Goal: Register for event/course

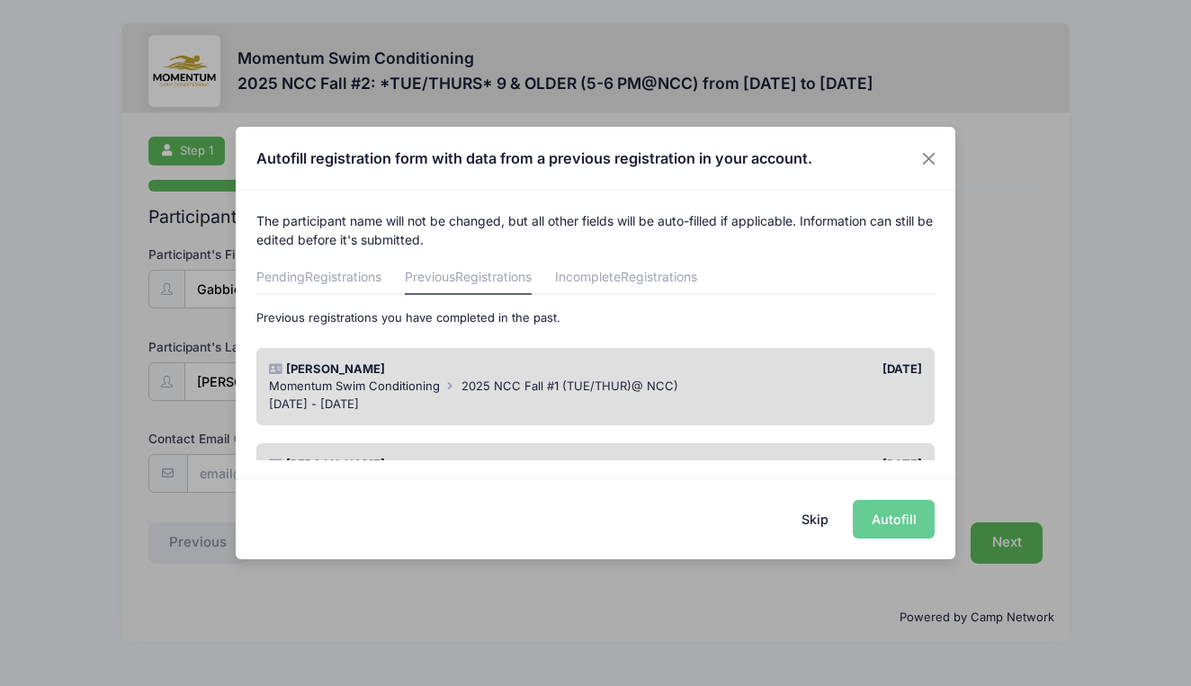
click at [551, 408] on div "Sep 16 - Oct 23, 2025" at bounding box center [596, 405] width 654 height 18
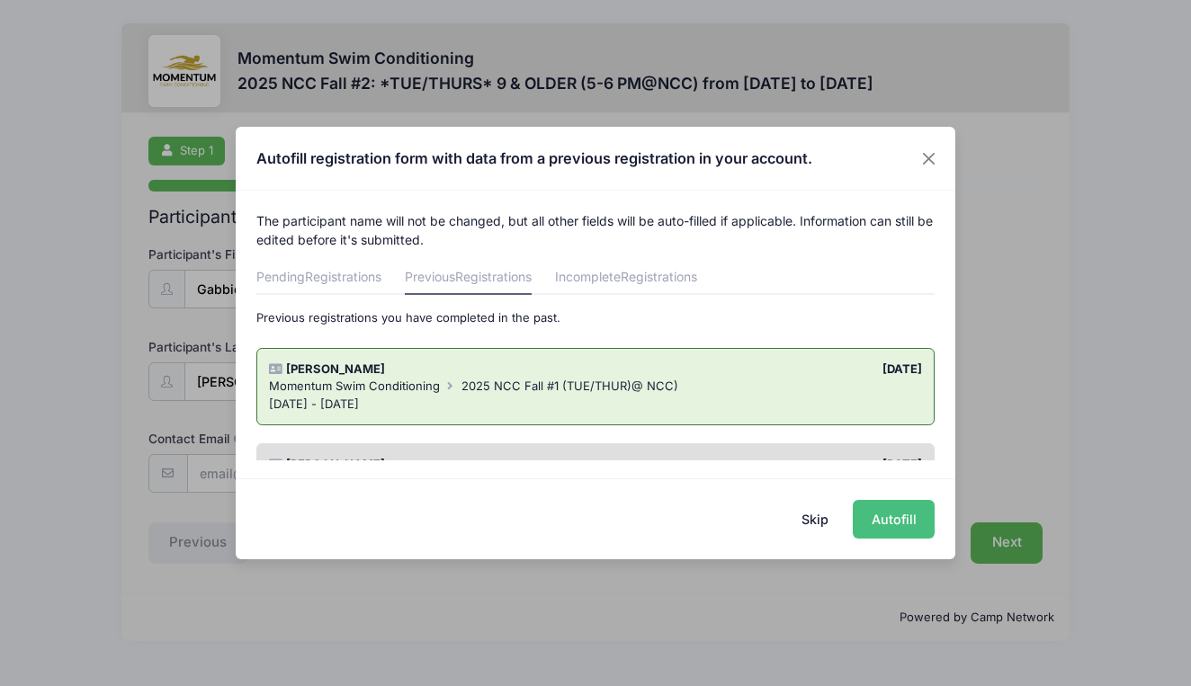
click at [907, 519] on button "Autofill" at bounding box center [894, 519] width 82 height 39
type input "[EMAIL_ADDRESS][PERSON_NAME][DOMAIN_NAME]"
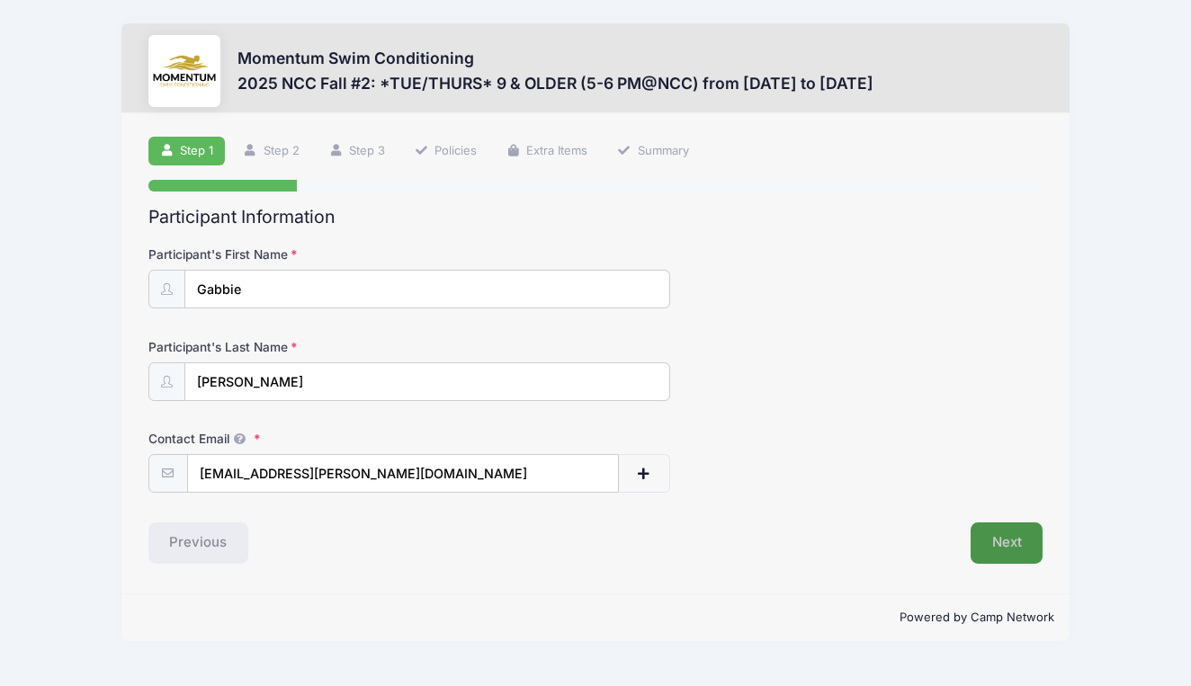
click at [1019, 546] on button "Next" at bounding box center [1006, 542] width 73 height 41
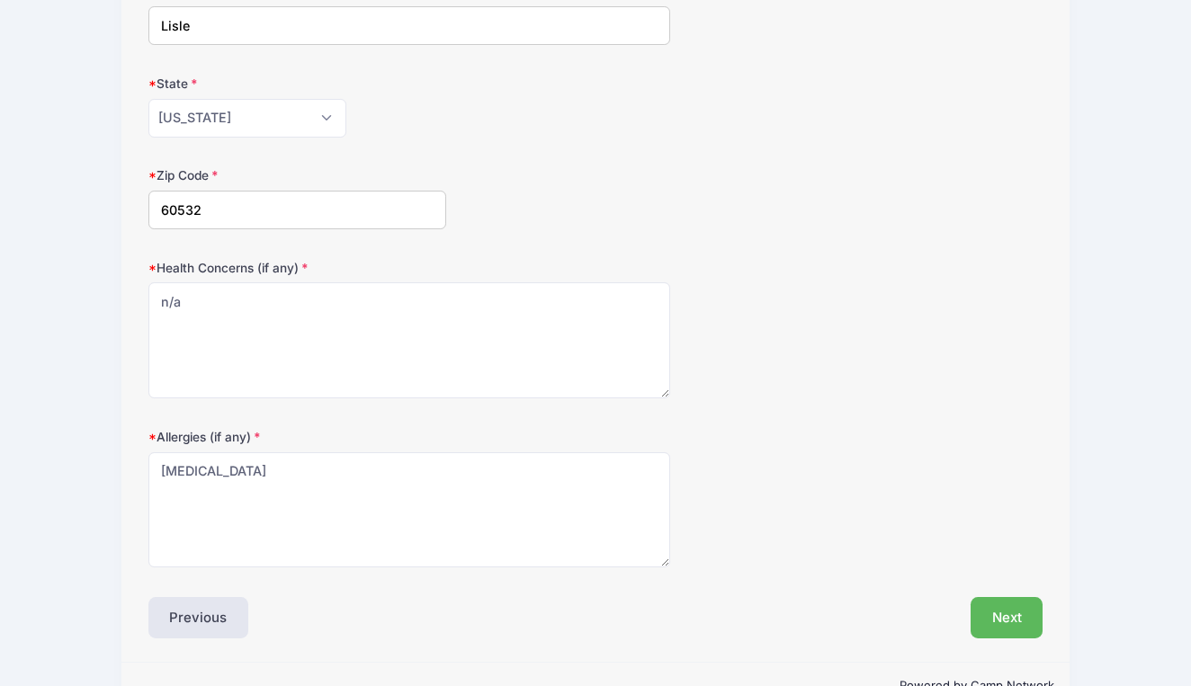
scroll to position [494, 0]
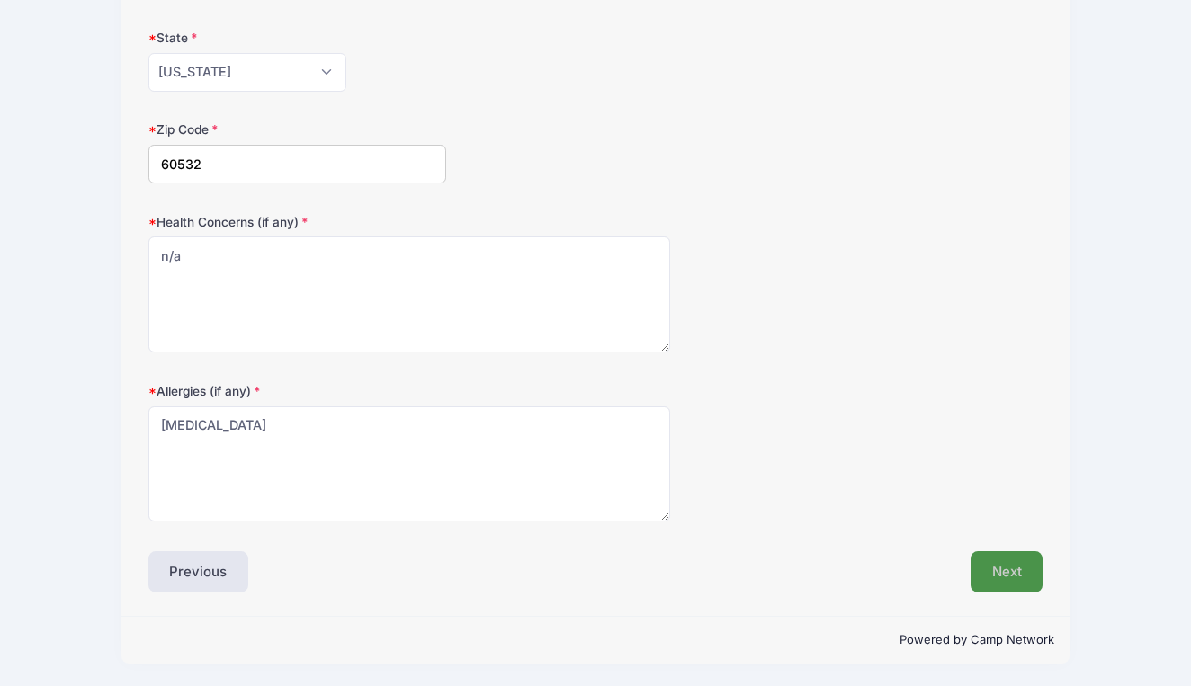
click at [1014, 572] on button "Next" at bounding box center [1006, 571] width 73 height 41
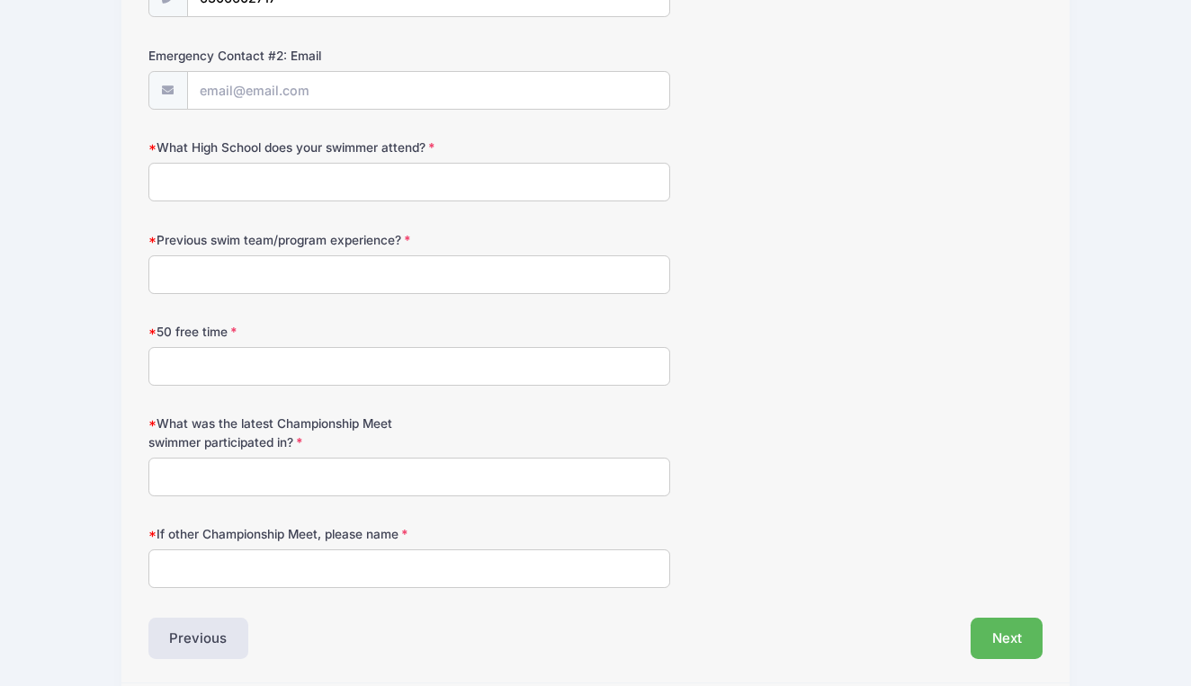
scroll to position [938, 0]
click at [369, 178] on input "What High School does your swimmer attend?" at bounding box center [409, 180] width 522 height 39
type input "n/a"
click at [389, 272] on input "Previous swim team/program experience?" at bounding box center [409, 273] width 522 height 39
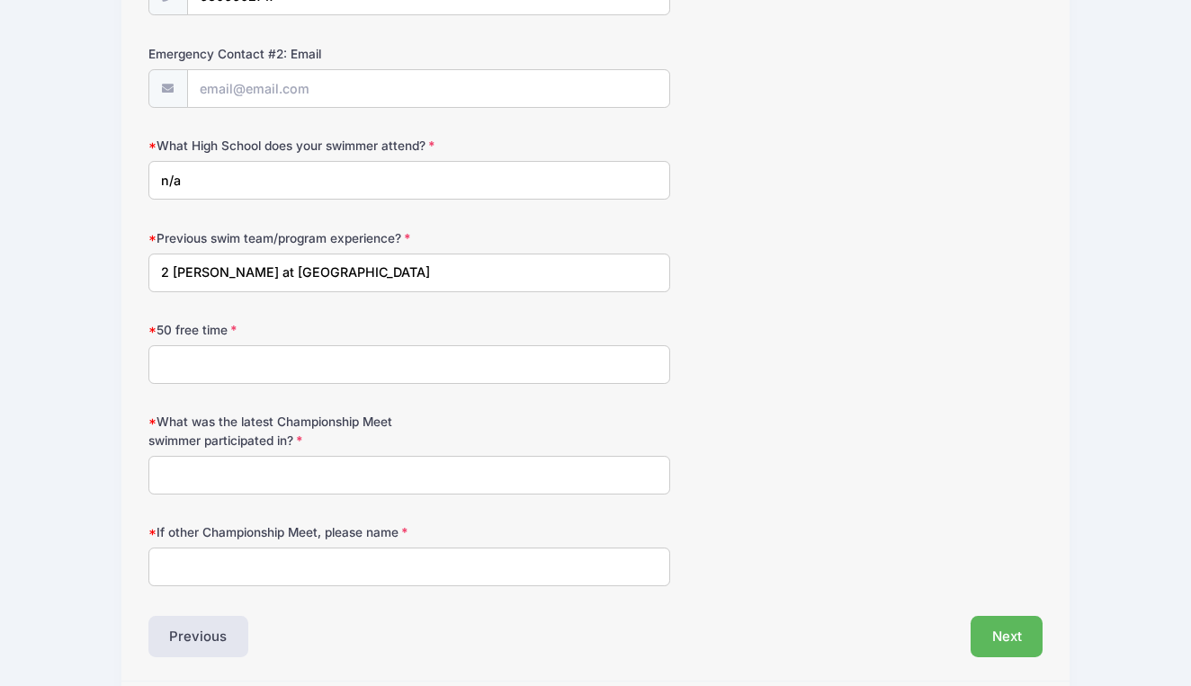
type input "2 summers at Huntington Estates"
click at [314, 375] on input "50 free time" at bounding box center [409, 364] width 522 height 39
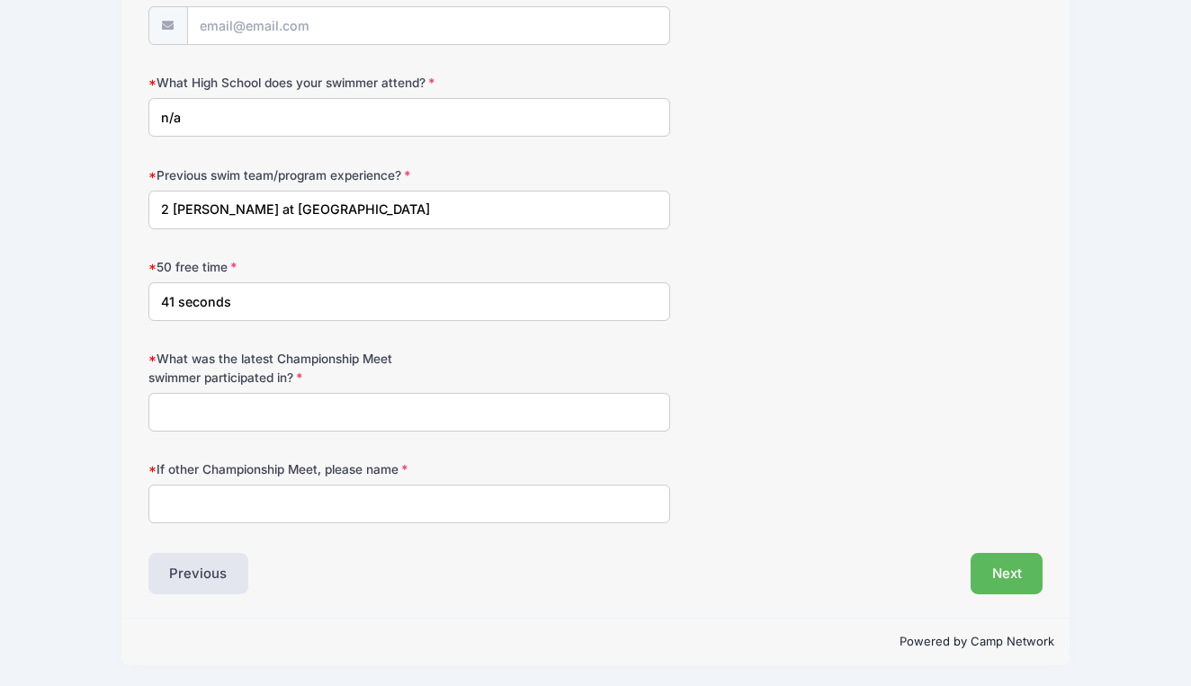
scroll to position [1003, 0]
type input "41 seconds"
click at [331, 415] on input "What was the latest Championship Meet swimmer participated in?" at bounding box center [409, 410] width 522 height 39
type input "n/a"
click at [381, 518] on input "If other Championship Meet, please name" at bounding box center [409, 502] width 522 height 39
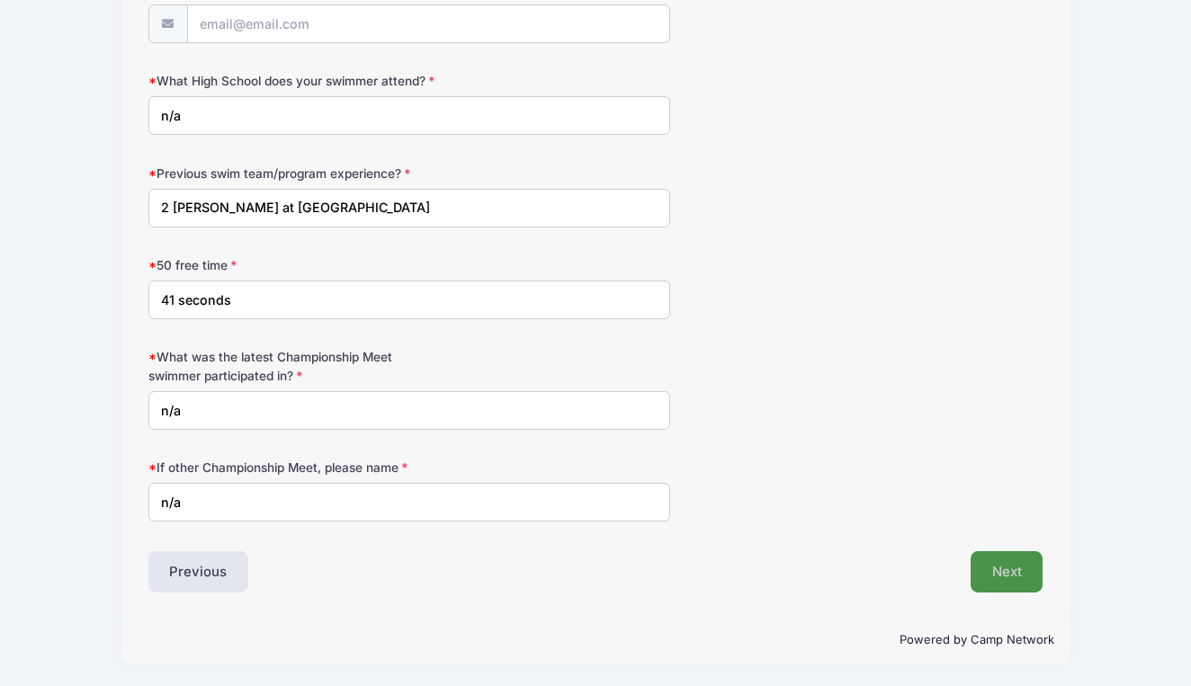
type input "n/a"
click at [1010, 576] on button "Next" at bounding box center [1006, 571] width 73 height 41
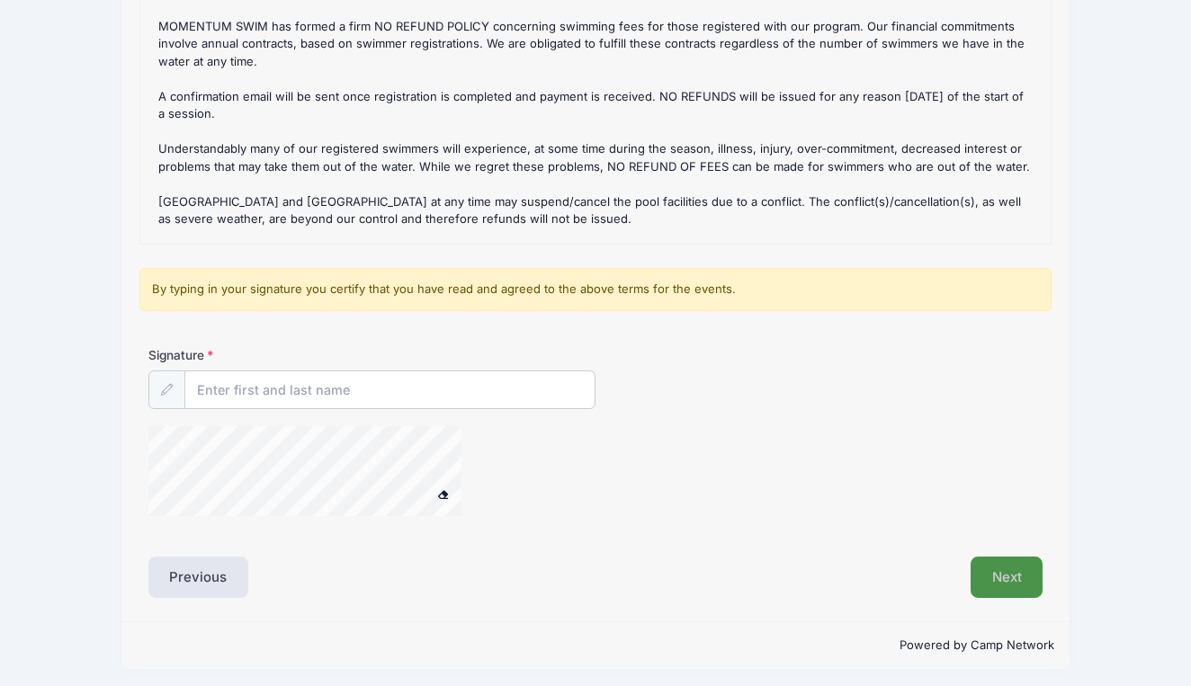
scroll to position [282, 0]
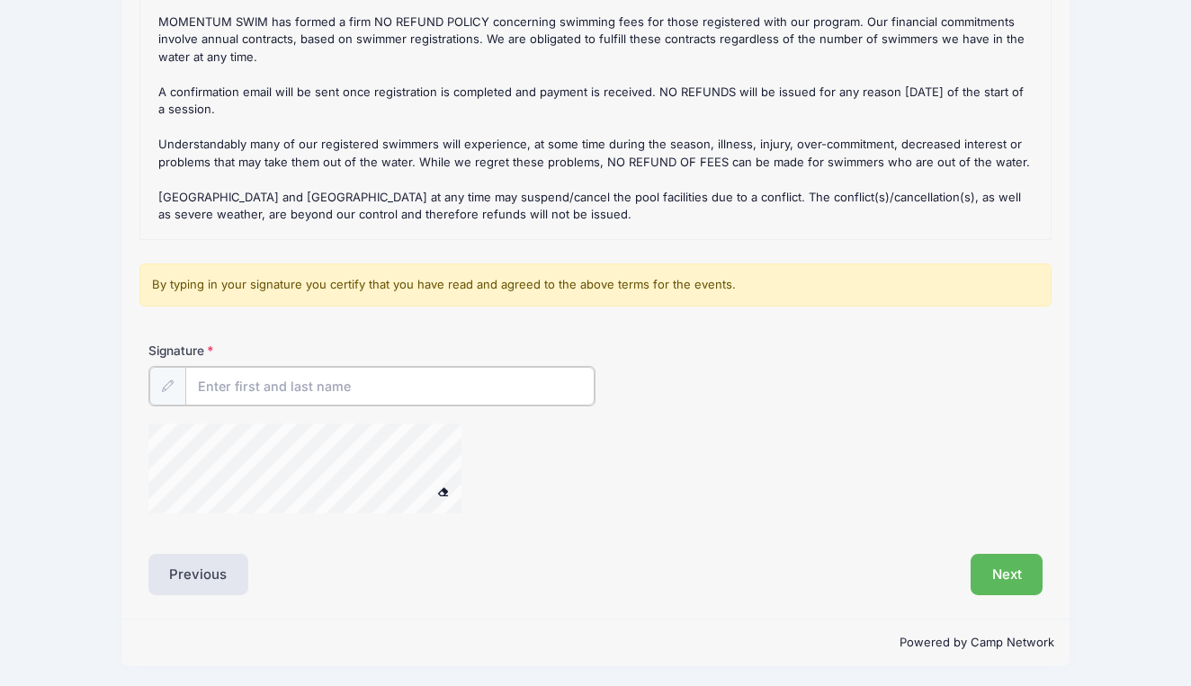
click at [294, 389] on input "Signature" at bounding box center [389, 386] width 409 height 39
type input "Shor Costello"
click at [1004, 568] on button "Next" at bounding box center [1006, 572] width 73 height 41
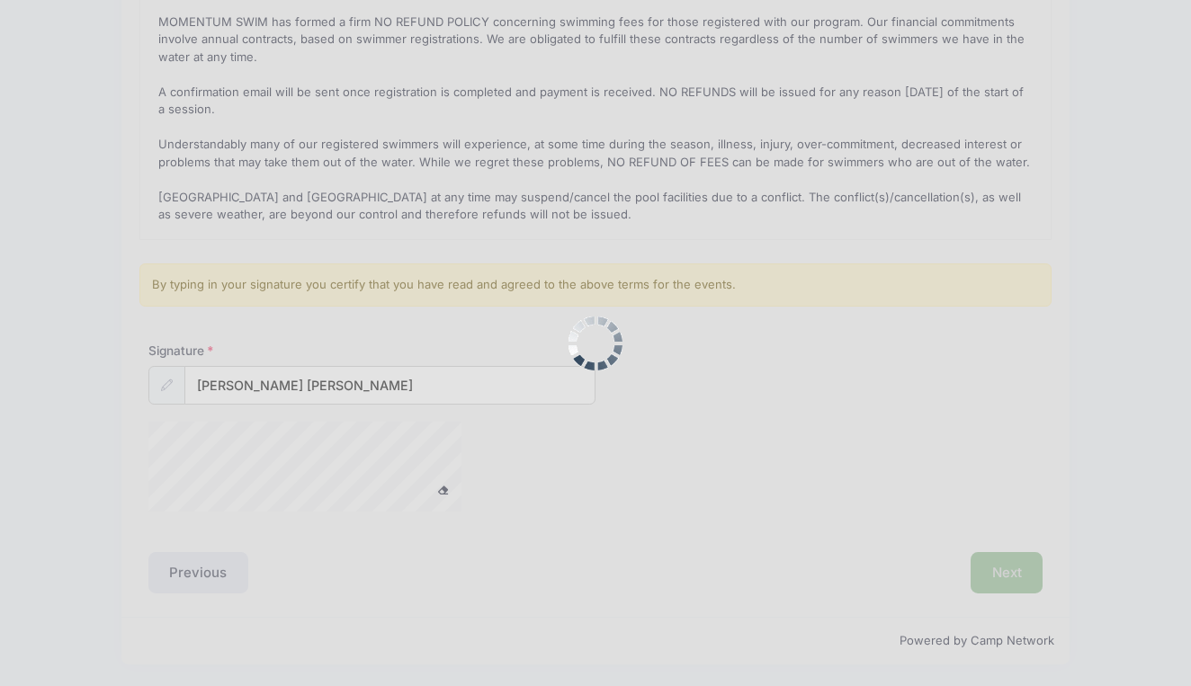
scroll to position [0, 0]
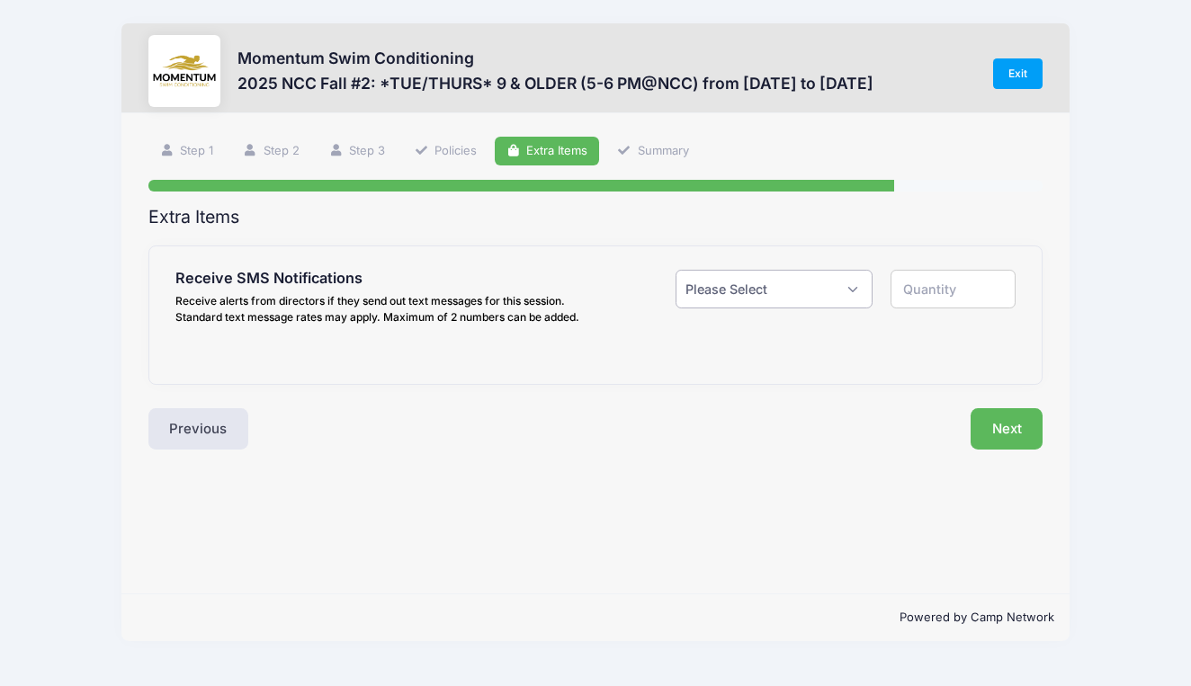
click at [801, 291] on select "Please Select Yes ($0.00) No" at bounding box center [773, 289] width 197 height 39
select select "1"
click at [675, 270] on select "Please Select Yes ($0.00) No" at bounding box center [773, 289] width 197 height 39
type input "1"
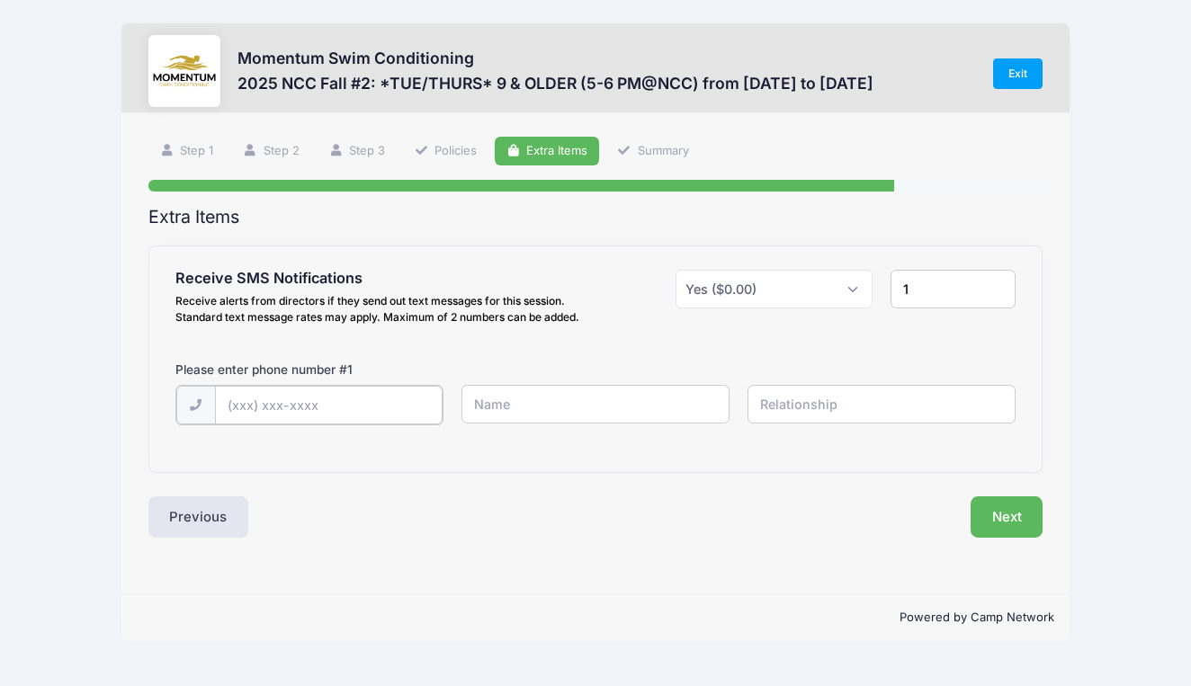
click at [344, 404] on input "text" at bounding box center [329, 405] width 228 height 39
type input "(630) 309-4512"
click at [564, 403] on input "text" at bounding box center [595, 404] width 268 height 39
type input "Shor Costello"
click at [794, 402] on input "text" at bounding box center [881, 404] width 268 height 39
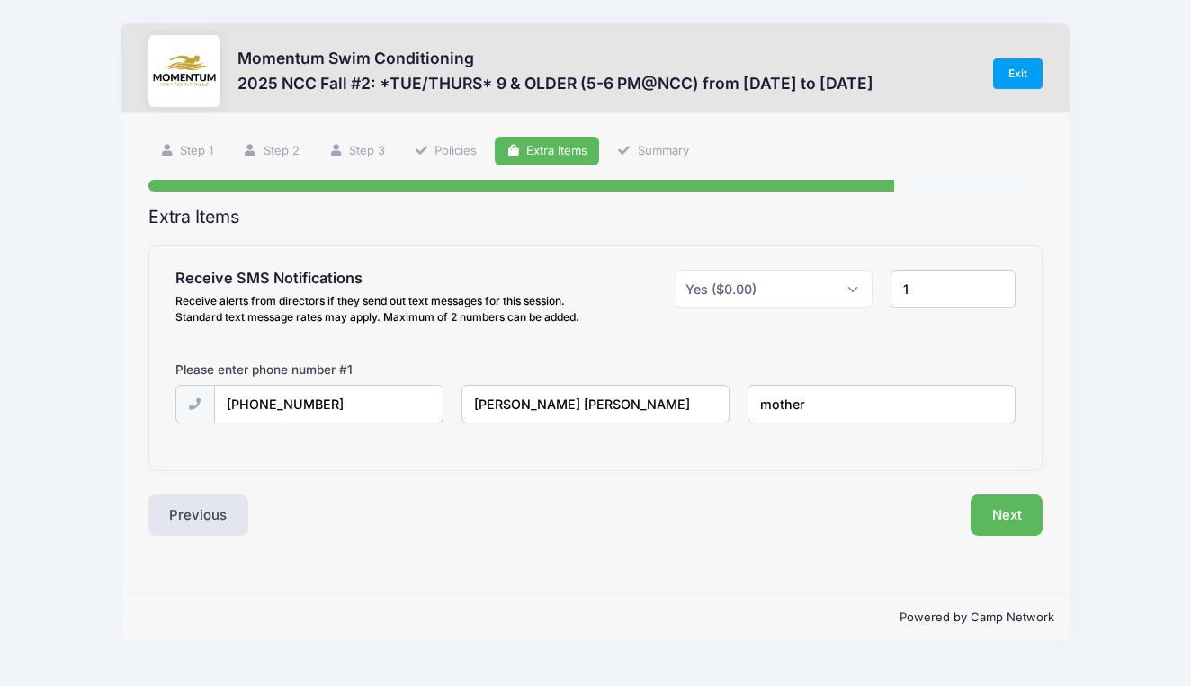
type input "mother"
click at [984, 300] on input "1" at bounding box center [952, 289] width 125 height 39
click at [999, 293] on input "0" at bounding box center [952, 289] width 125 height 39
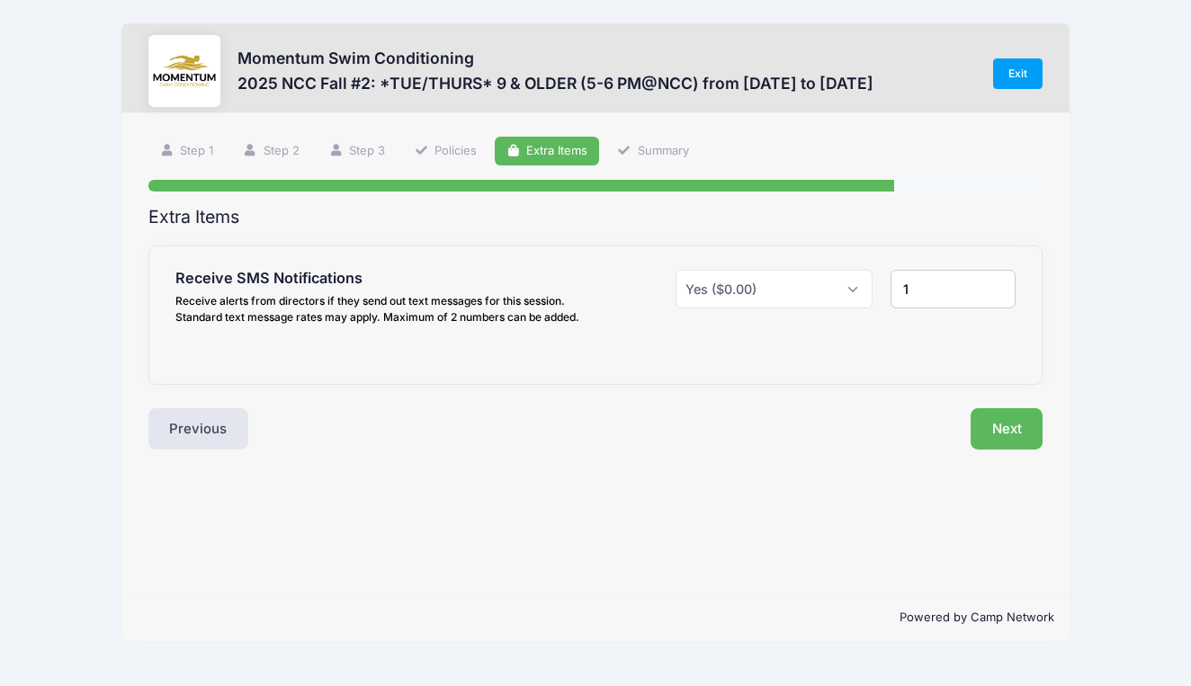
click at [998, 281] on input "1" at bounding box center [952, 289] width 125 height 39
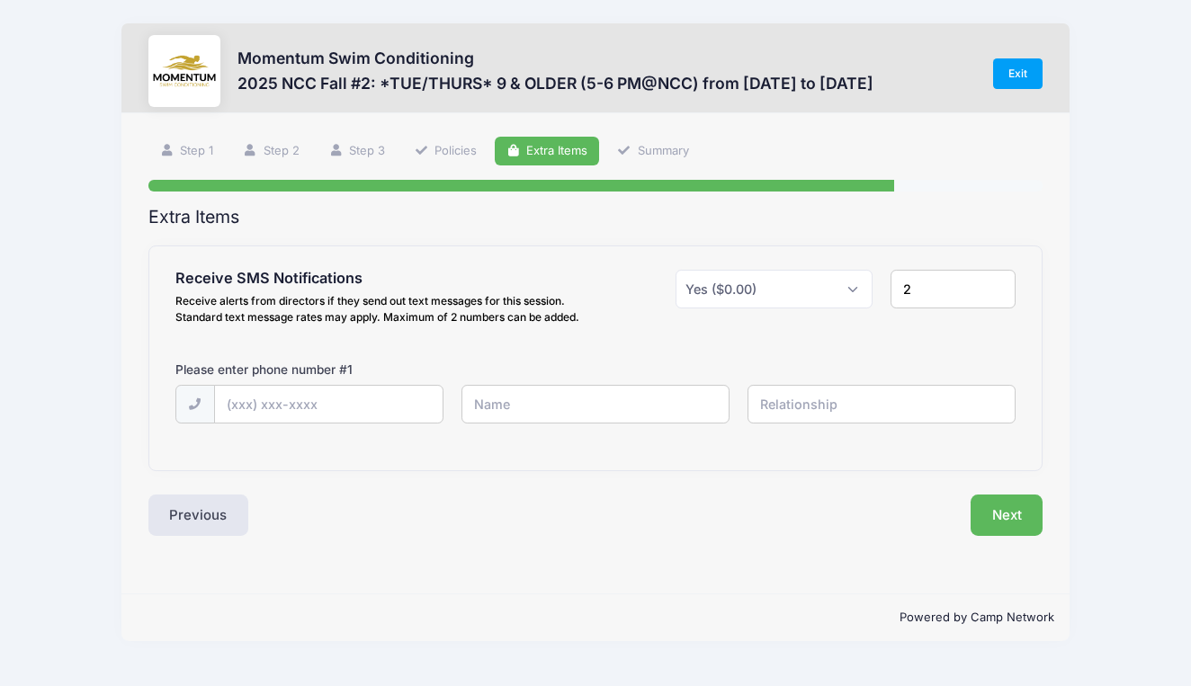
type input "2"
click at [998, 281] on input "2" at bounding box center [952, 289] width 125 height 39
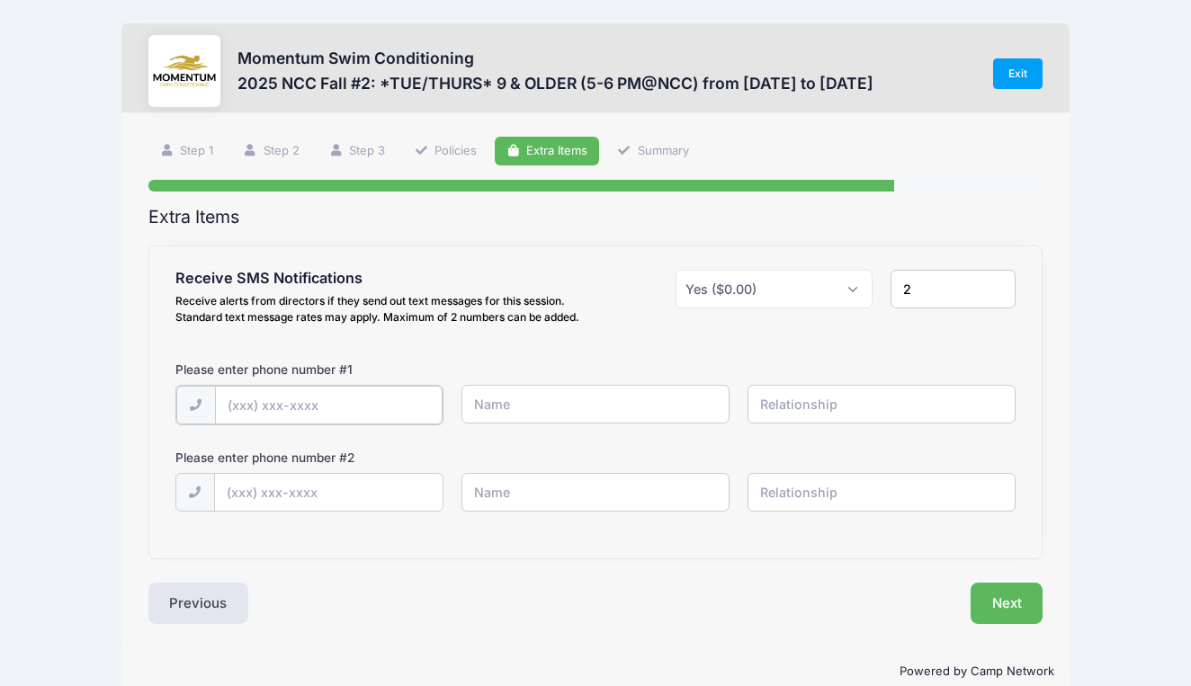
click at [289, 409] on input "text" at bounding box center [329, 405] width 228 height 39
type input "(630) 309-4512"
click at [495, 409] on input "text" at bounding box center [595, 404] width 268 height 39
type input "Shor Costello"
type input "mother"
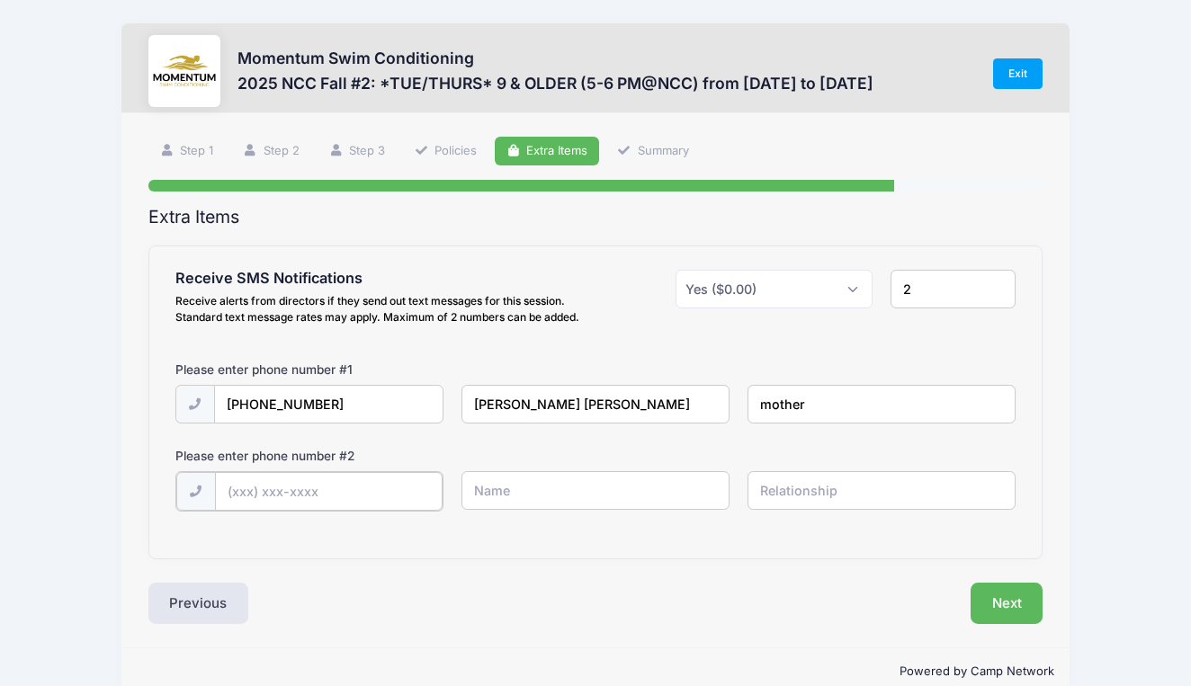
click at [332, 487] on input "text" at bounding box center [329, 491] width 228 height 39
type input "(847) 508-7477"
type input "Rob Costello"
type input "father"
click at [994, 599] on button "Next" at bounding box center [1006, 601] width 73 height 41
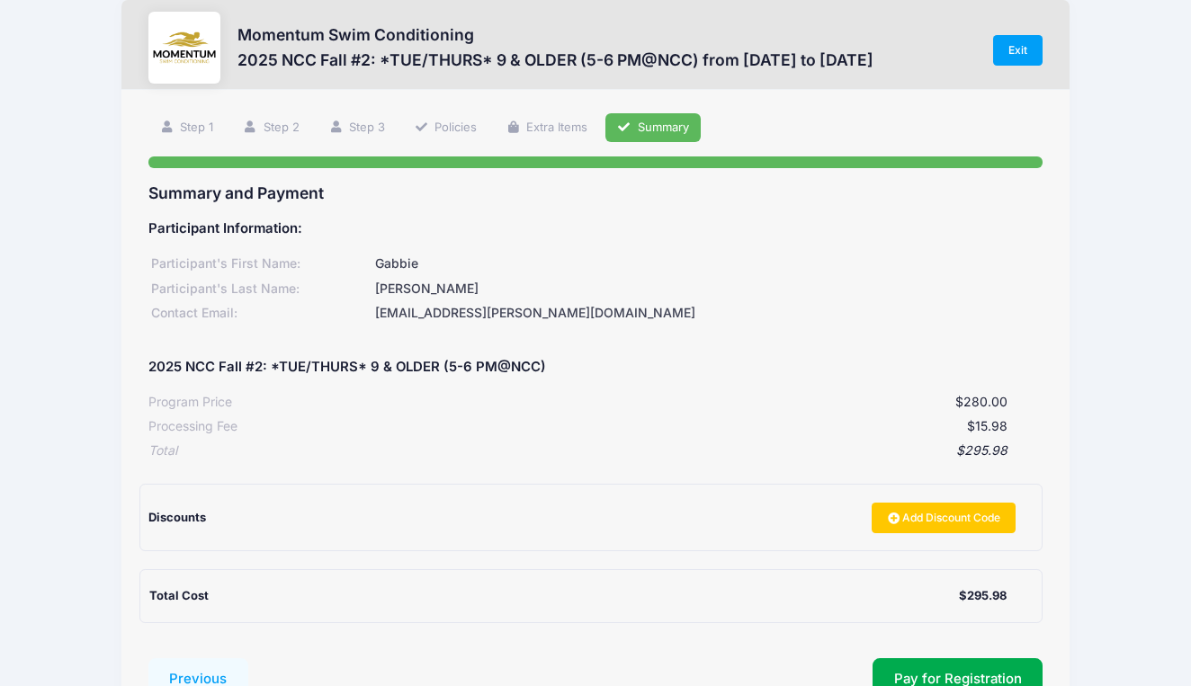
scroll to position [166, 0]
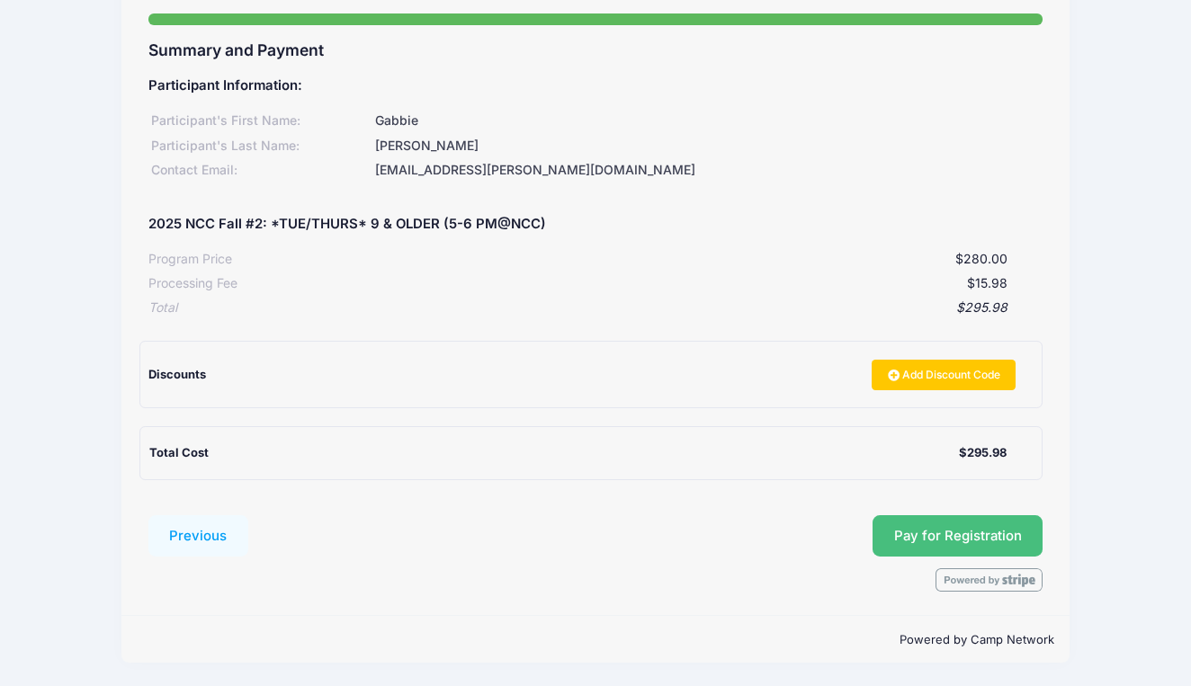
click at [949, 528] on button "Pay for Registration" at bounding box center [957, 535] width 171 height 41
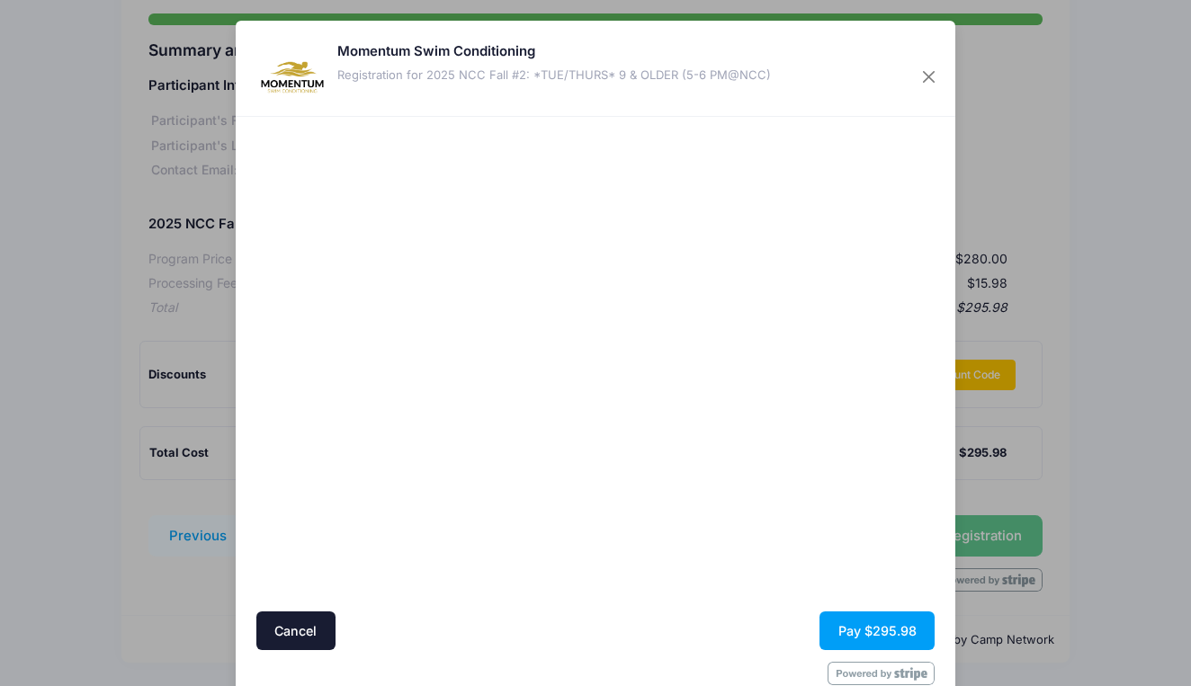
scroll to position [40, 0]
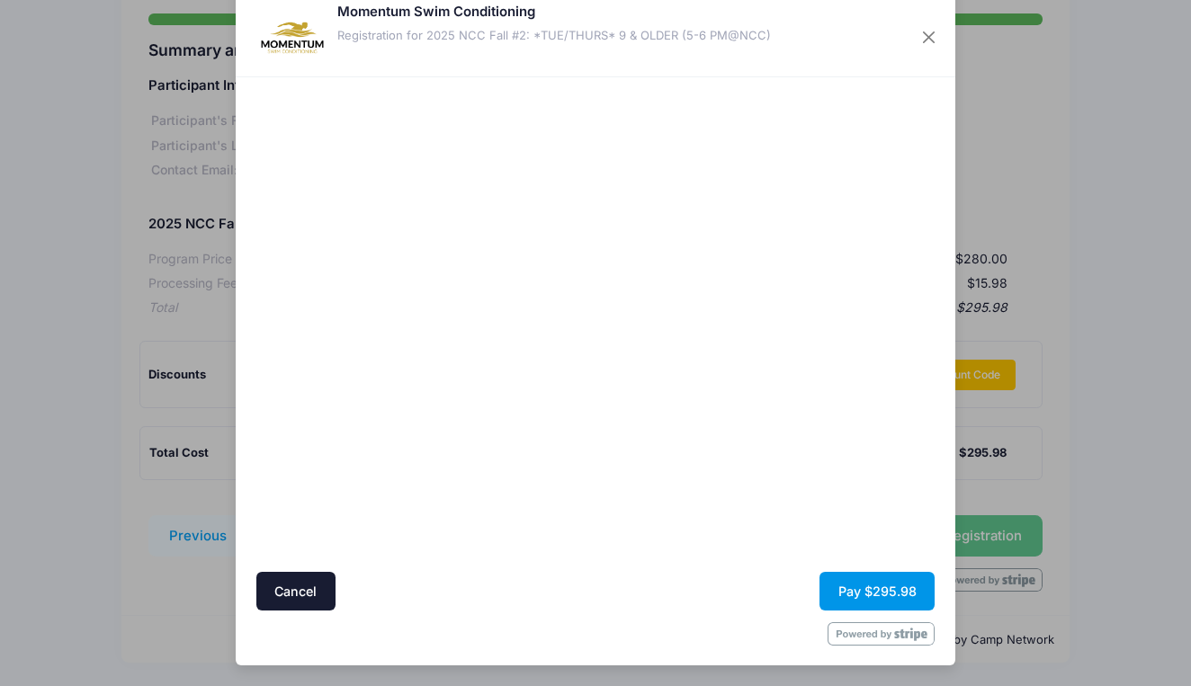
click at [877, 578] on button "Pay $295.98" at bounding box center [876, 591] width 115 height 39
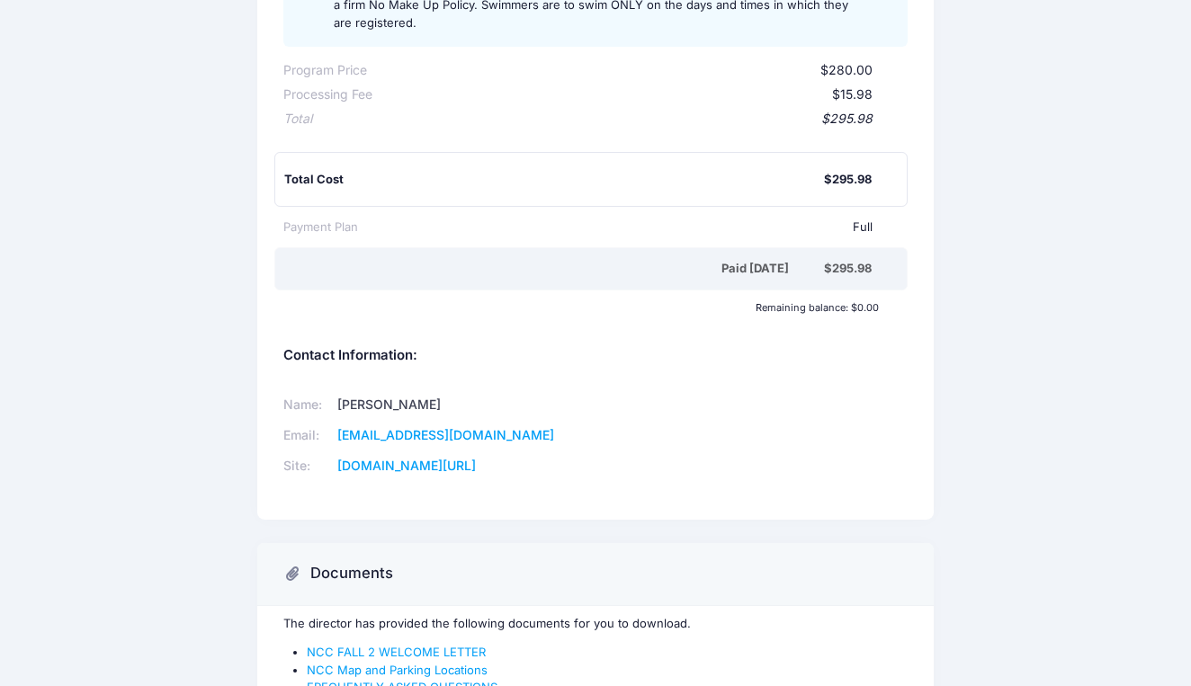
scroll to position [329, 0]
